Goal: Task Accomplishment & Management: Use online tool/utility

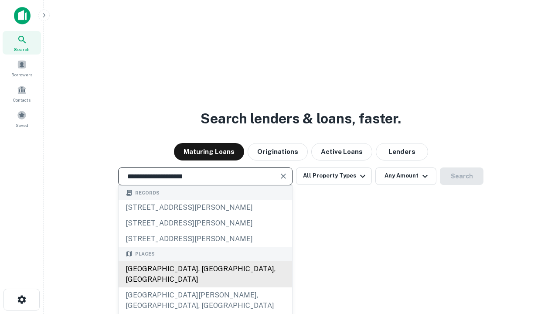
click at [205, 287] on div "Santa Monica, CA, USA" at bounding box center [205, 274] width 173 height 26
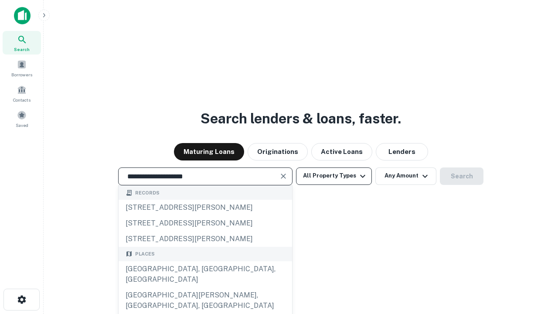
type input "**********"
click at [334, 176] on button "All Property Types" at bounding box center [334, 175] width 76 height 17
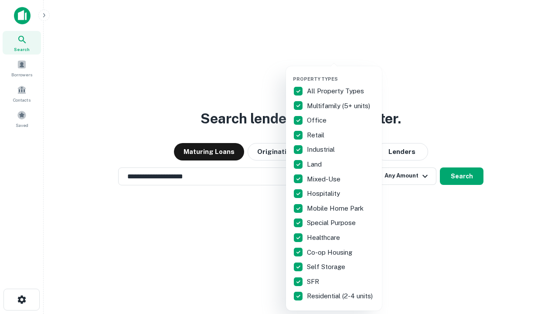
click at [341, 73] on button "button" at bounding box center [341, 73] width 96 height 0
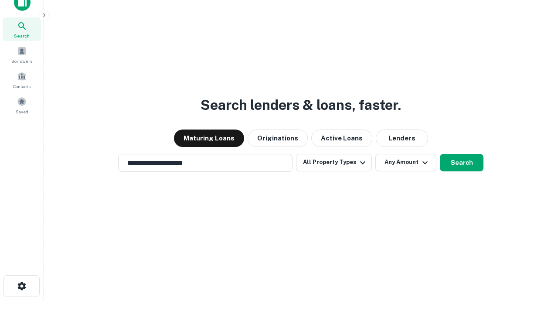
scroll to position [5, 105]
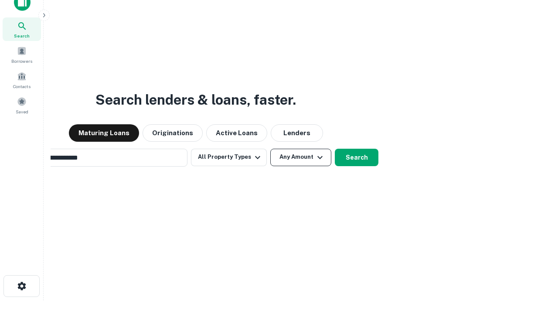
click at [270, 149] on button "Any Amount" at bounding box center [300, 157] width 61 height 17
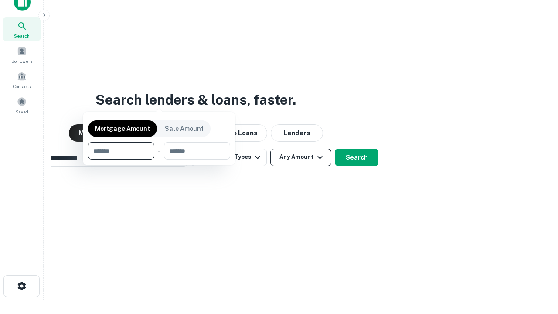
scroll to position [14, 0]
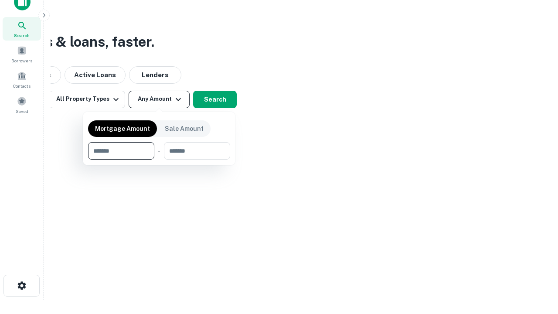
type input "*******"
click at [159, 160] on button "button" at bounding box center [159, 160] width 142 height 0
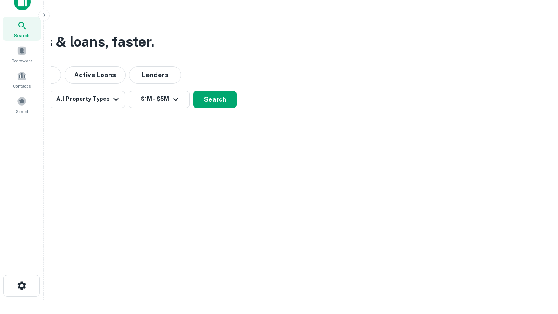
scroll to position [14, 0]
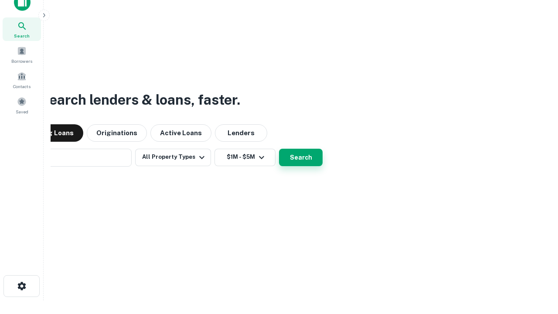
click at [279, 149] on button "Search" at bounding box center [301, 157] width 44 height 17
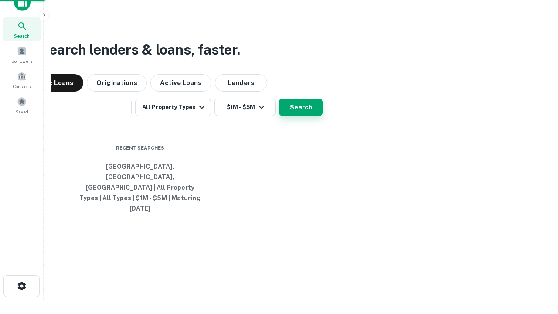
scroll to position [14, 0]
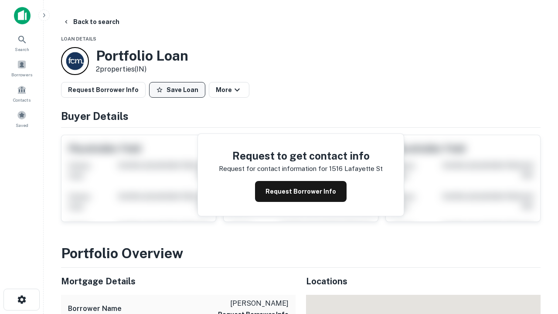
click at [177, 90] on button "Save Loan" at bounding box center [177, 90] width 56 height 16
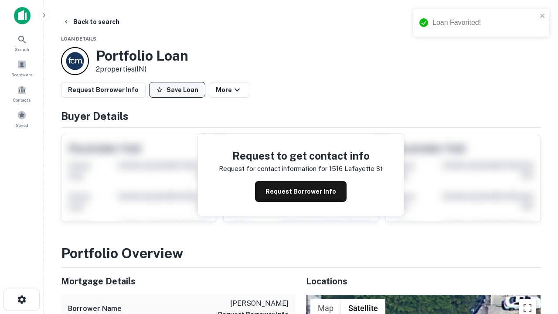
click at [179, 90] on button "Save Loan" at bounding box center [177, 90] width 56 height 16
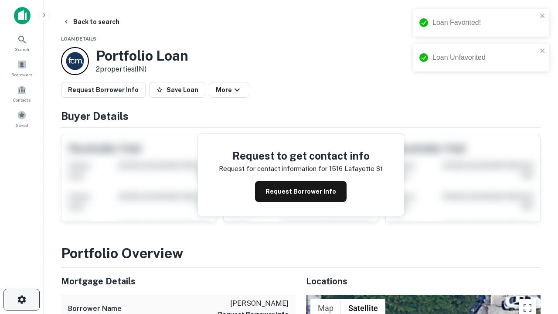
click at [21, 299] on icon "button" at bounding box center [22, 299] width 10 height 10
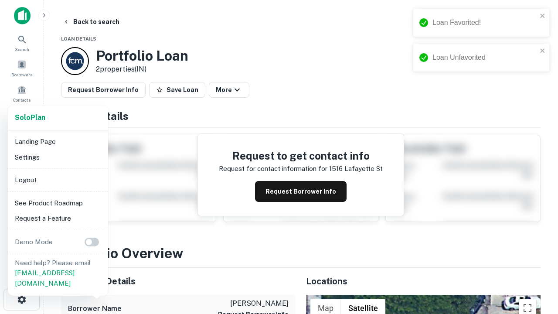
click at [58, 180] on li "Logout" at bounding box center [57, 180] width 93 height 16
